Goal: Task Accomplishment & Management: Manage account settings

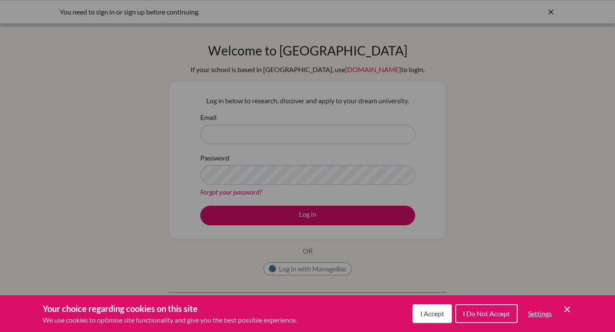
click at [446, 313] on button "I Accept" at bounding box center [431, 313] width 39 height 19
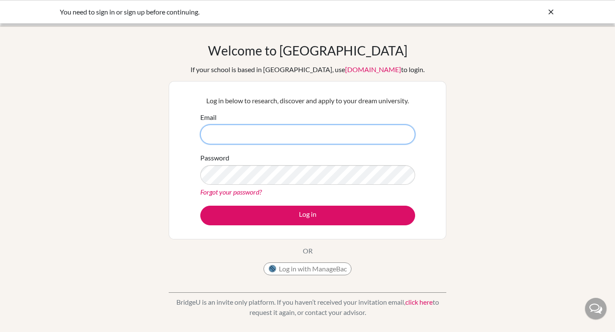
click at [305, 127] on input "Email" at bounding box center [307, 135] width 215 height 20
click at [307, 267] on button "Log in with ManageBac" at bounding box center [307, 269] width 88 height 13
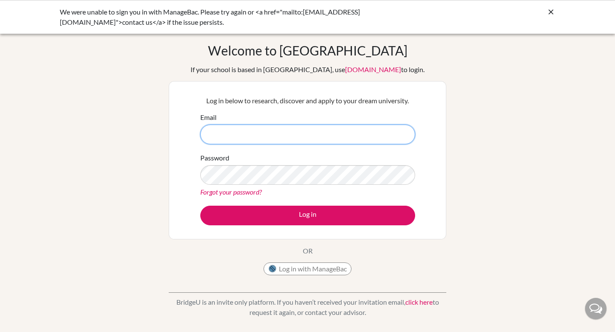
click at [311, 134] on input "Email" at bounding box center [307, 135] width 215 height 20
type input "[EMAIL_ADDRESS][DOMAIN_NAME]"
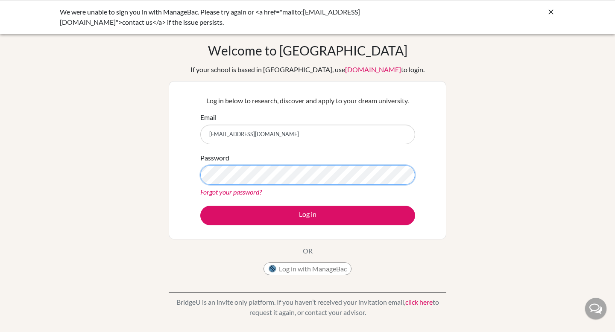
click at [200, 206] on button "Log in" at bounding box center [307, 216] width 215 height 20
